Goal: Check status: Check status

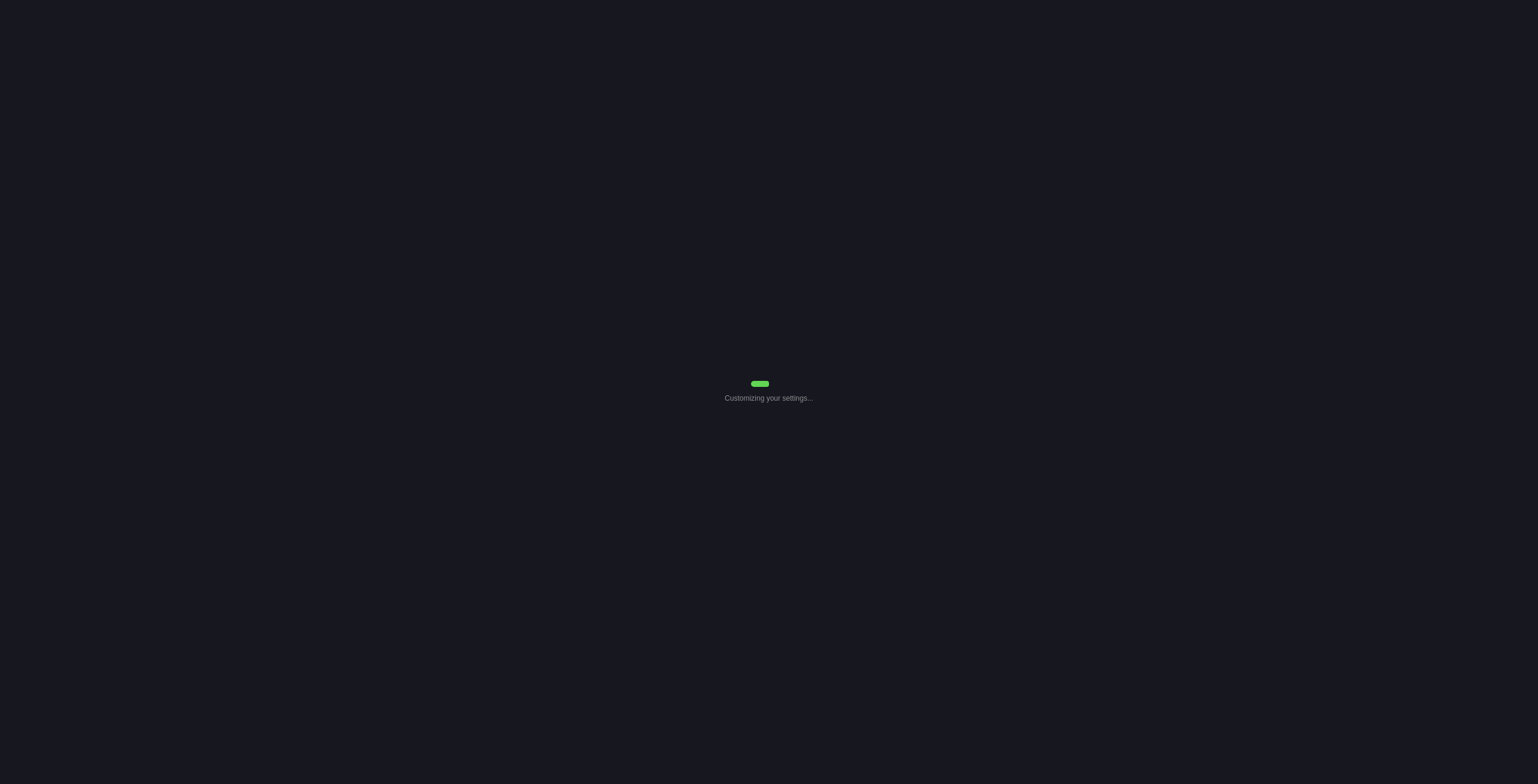
select select "7"
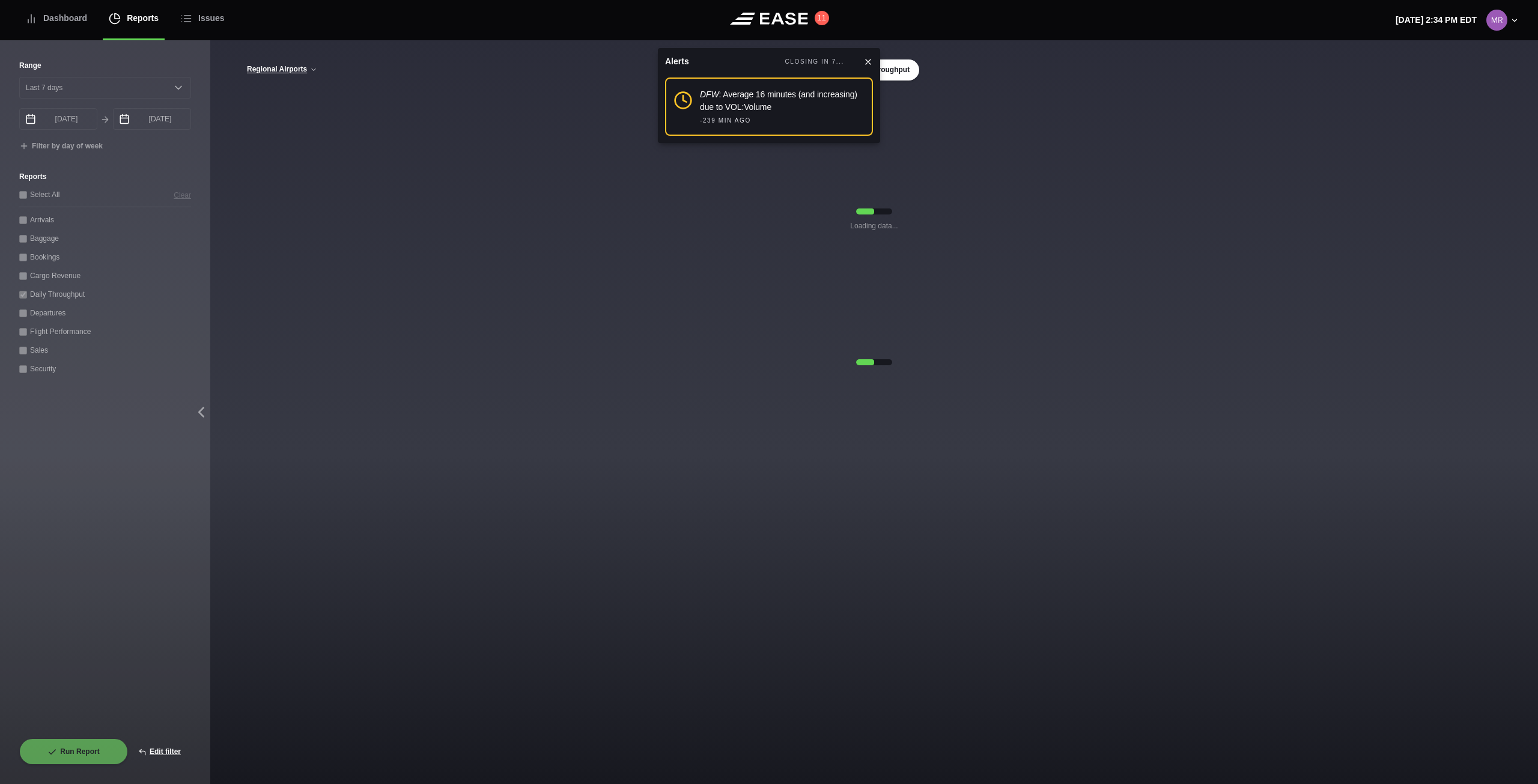
click at [871, 57] on icon at bounding box center [868, 61] width 9 height 9
